Goal: Information Seeking & Learning: Learn about a topic

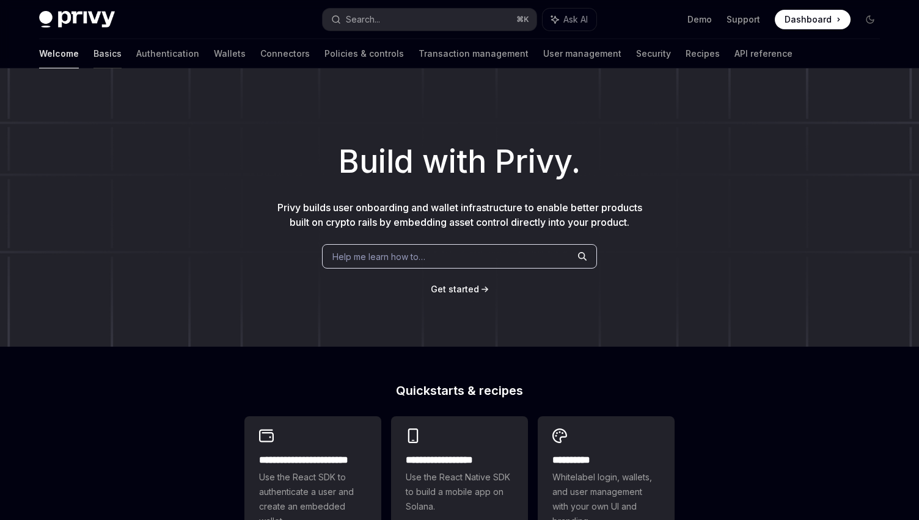
click at [93, 57] on link "Basics" at bounding box center [107, 53] width 28 height 29
type textarea "*"
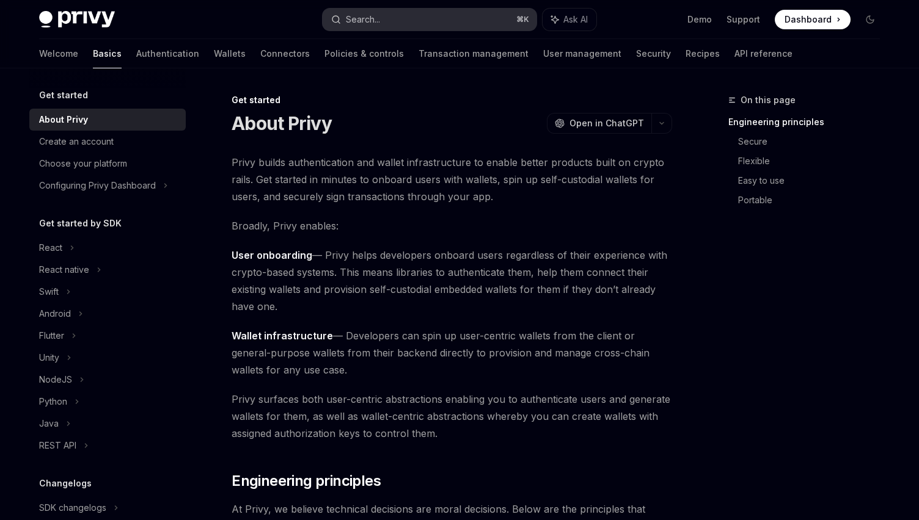
click at [425, 23] on button "Search... ⌘ K" at bounding box center [429, 20] width 214 height 22
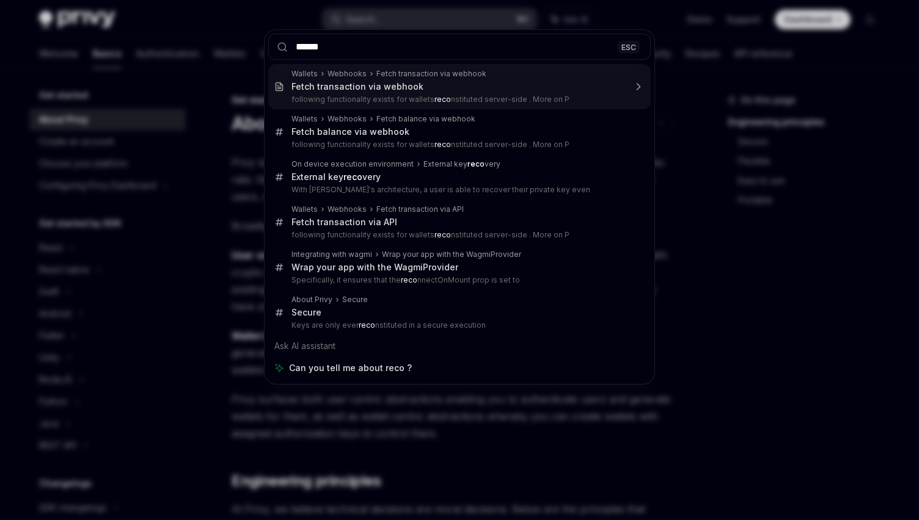
type input "*******"
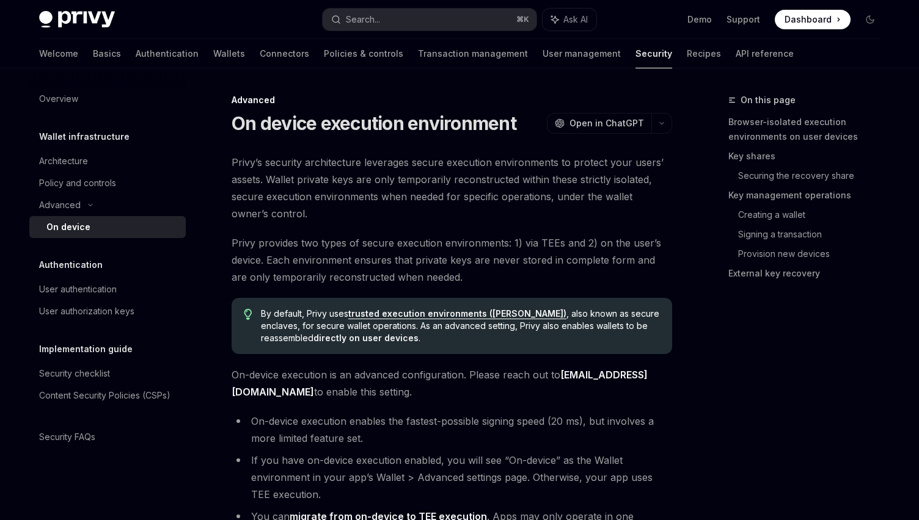
type textarea "*"
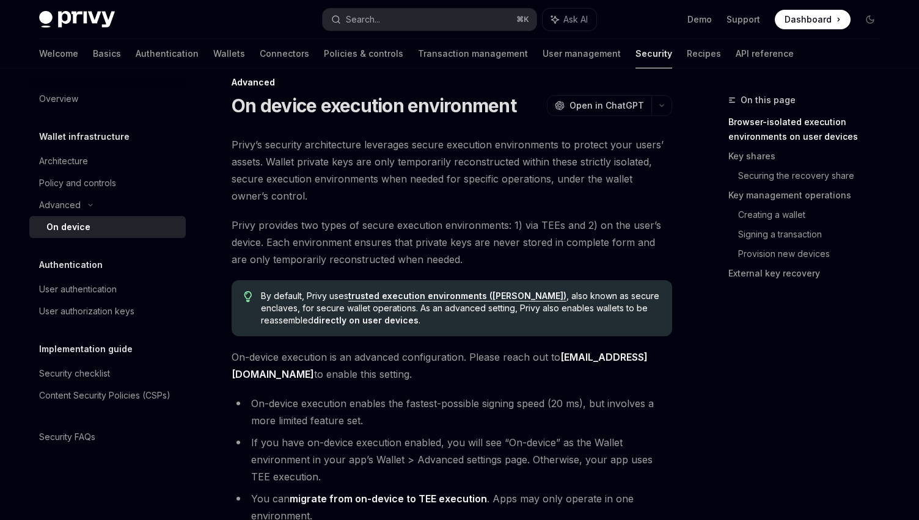
scroll to position [22, 0]
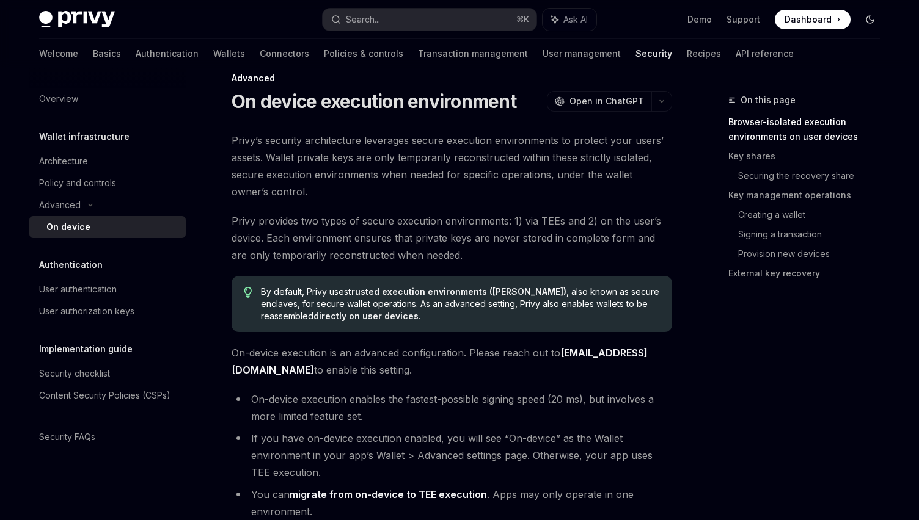
click at [871, 16] on icon "Toggle dark mode" at bounding box center [870, 20] width 10 height 10
click at [865, 24] on icon "Toggle dark mode" at bounding box center [870, 20] width 10 height 10
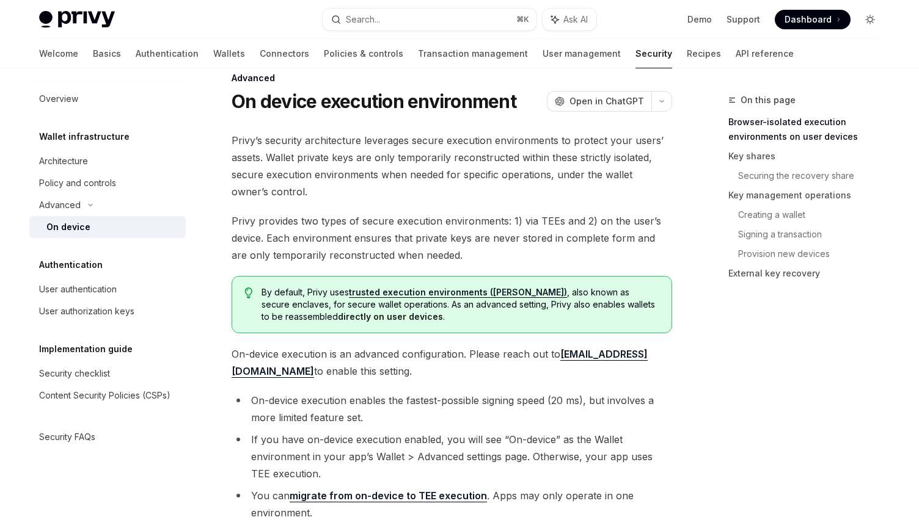
click at [865, 24] on icon "Toggle dark mode" at bounding box center [870, 20] width 10 height 10
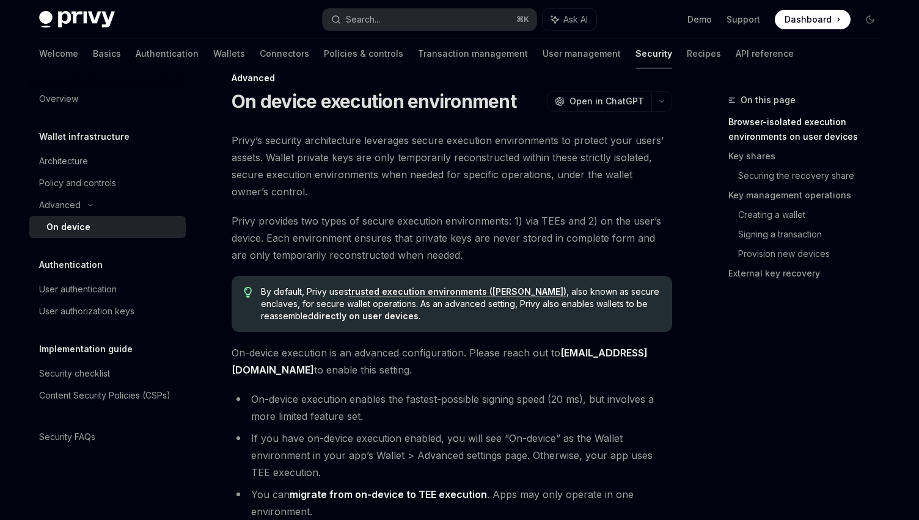
click at [658, 177] on span "Privy’s security architecture leverages secure execution environments to protec…" at bounding box center [451, 166] width 440 height 68
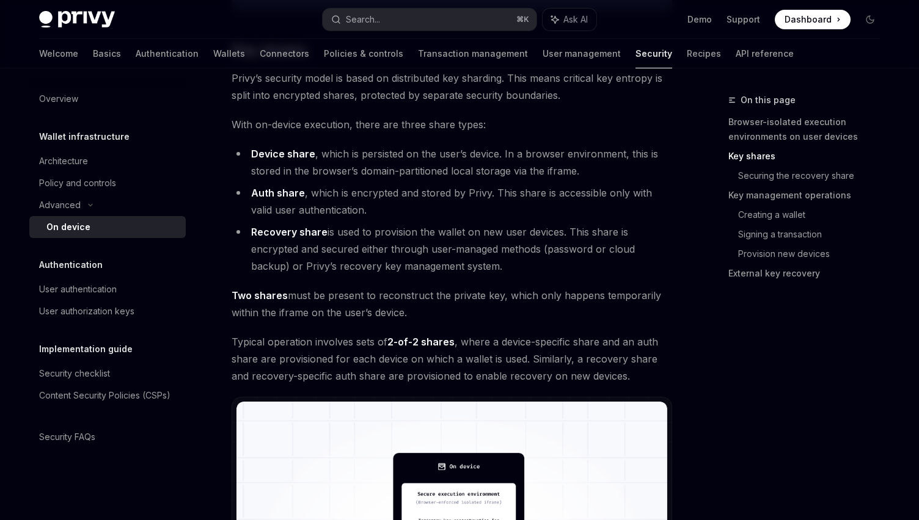
scroll to position [861, 0]
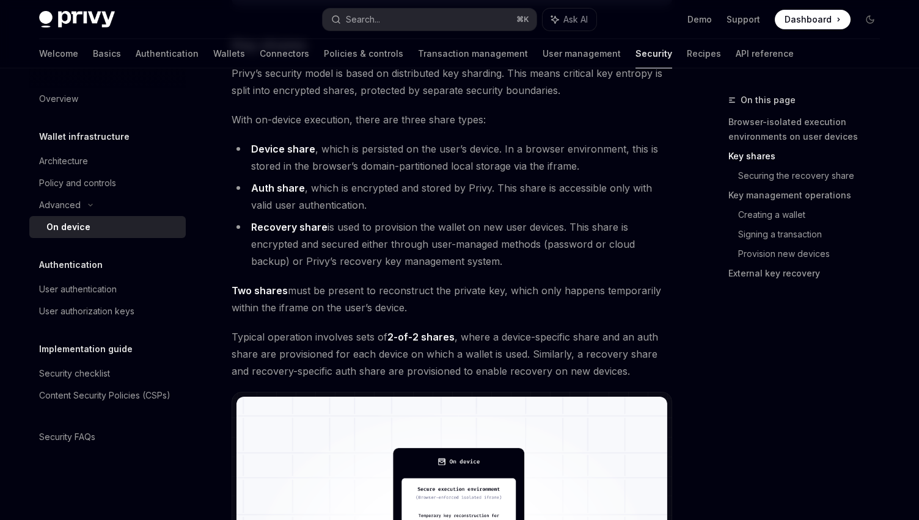
click at [314, 259] on li "Recovery share is used to provision the wallet on new user devices. This share …" at bounding box center [451, 244] width 440 height 51
drag, startPoint x: 314, startPoint y: 259, endPoint x: 467, endPoint y: 255, distance: 152.8
click at [467, 255] on li "Recovery share is used to provision the wallet on new user devices. This share …" at bounding box center [451, 244] width 440 height 51
copy li "Privy’s recovery key management system"
click at [663, 227] on li "Recovery share is used to provision the wallet on new user devices. This share …" at bounding box center [451, 244] width 440 height 51
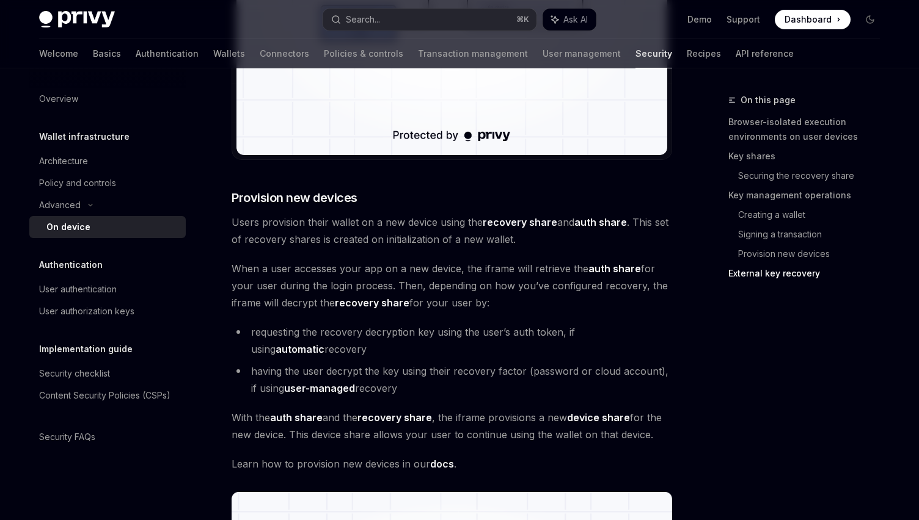
scroll to position [2645, 0]
